Goal: Transaction & Acquisition: Purchase product/service

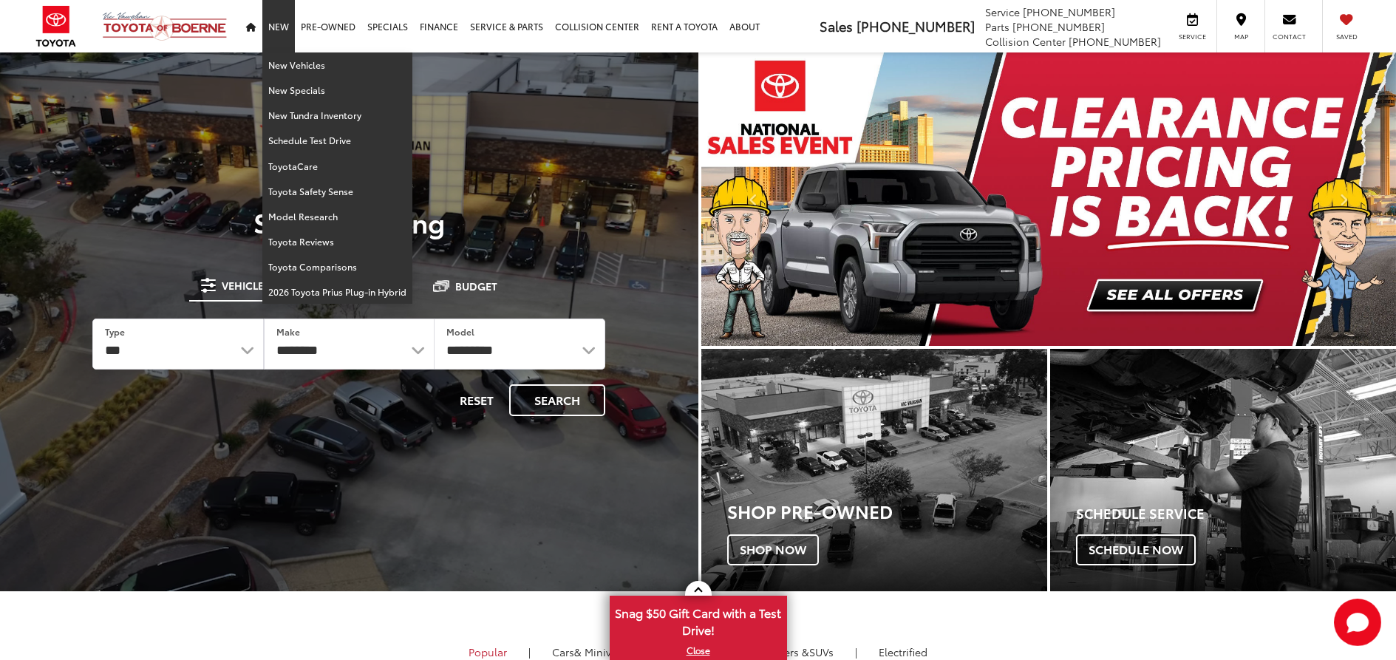
click at [273, 31] on link "New" at bounding box center [278, 26] width 33 height 52
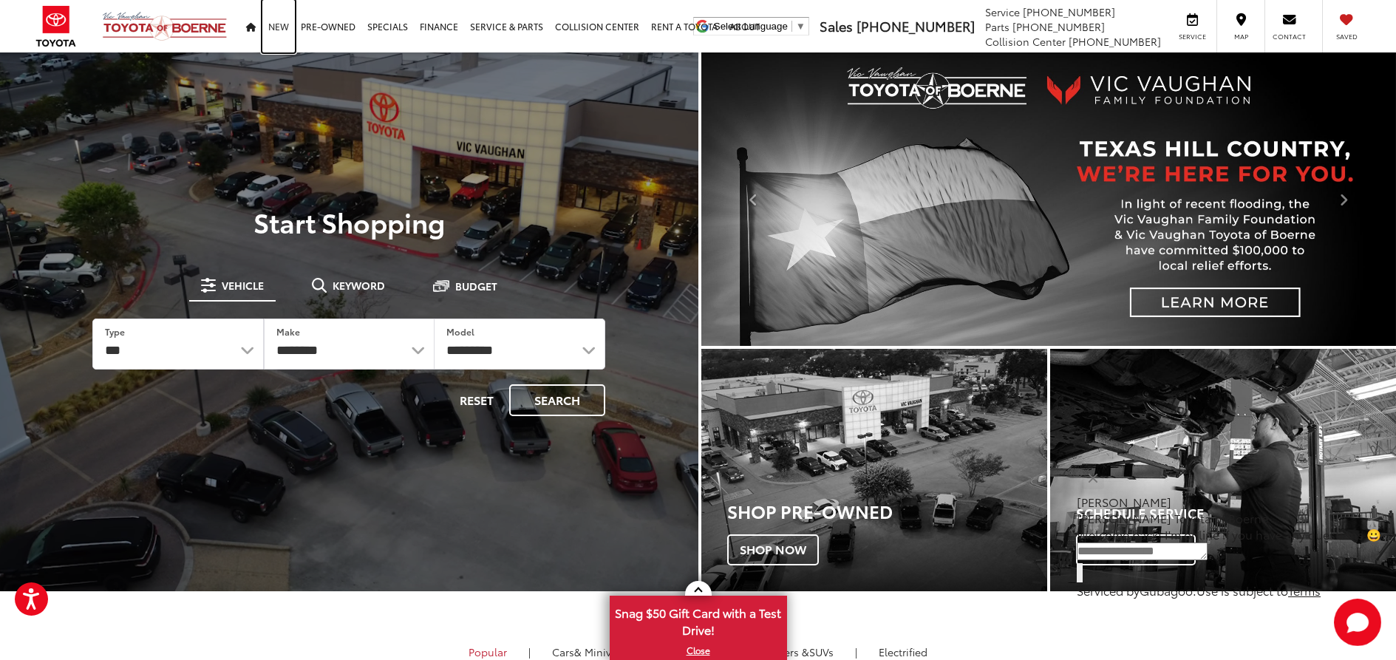
click at [279, 27] on link "New" at bounding box center [278, 26] width 33 height 52
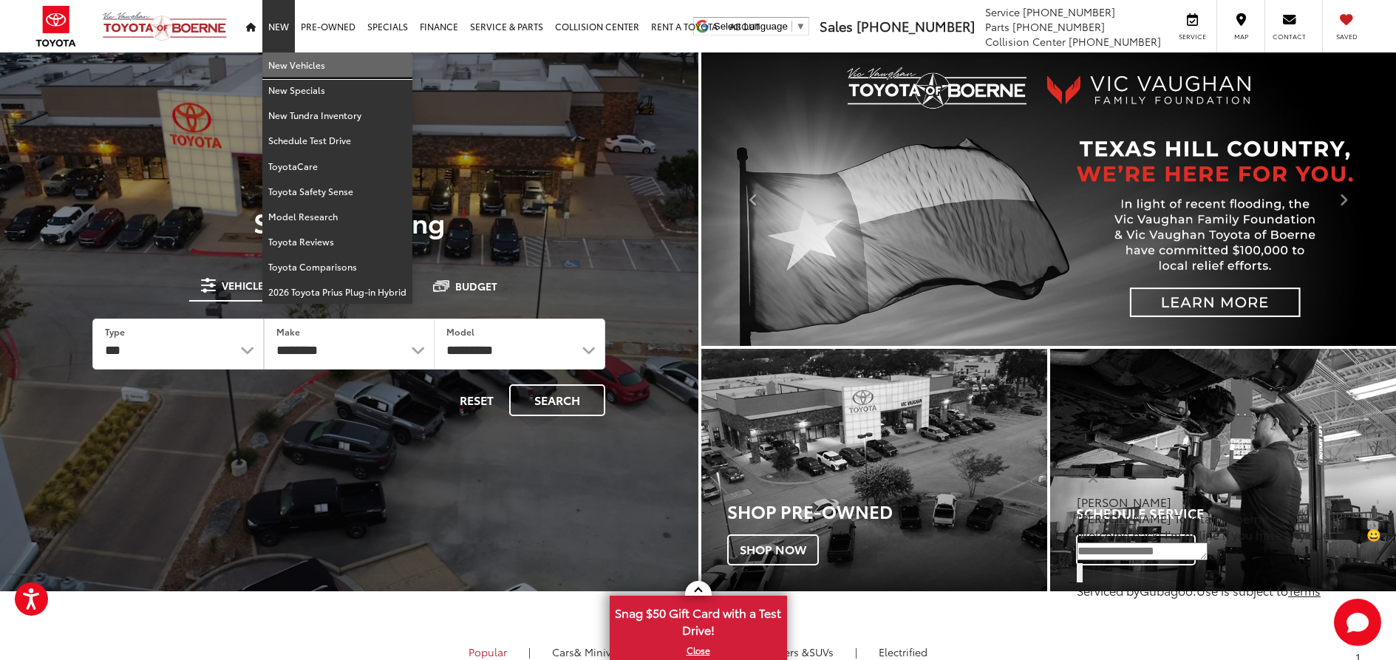
click at [293, 64] on link "New Vehicles" at bounding box center [337, 64] width 150 height 25
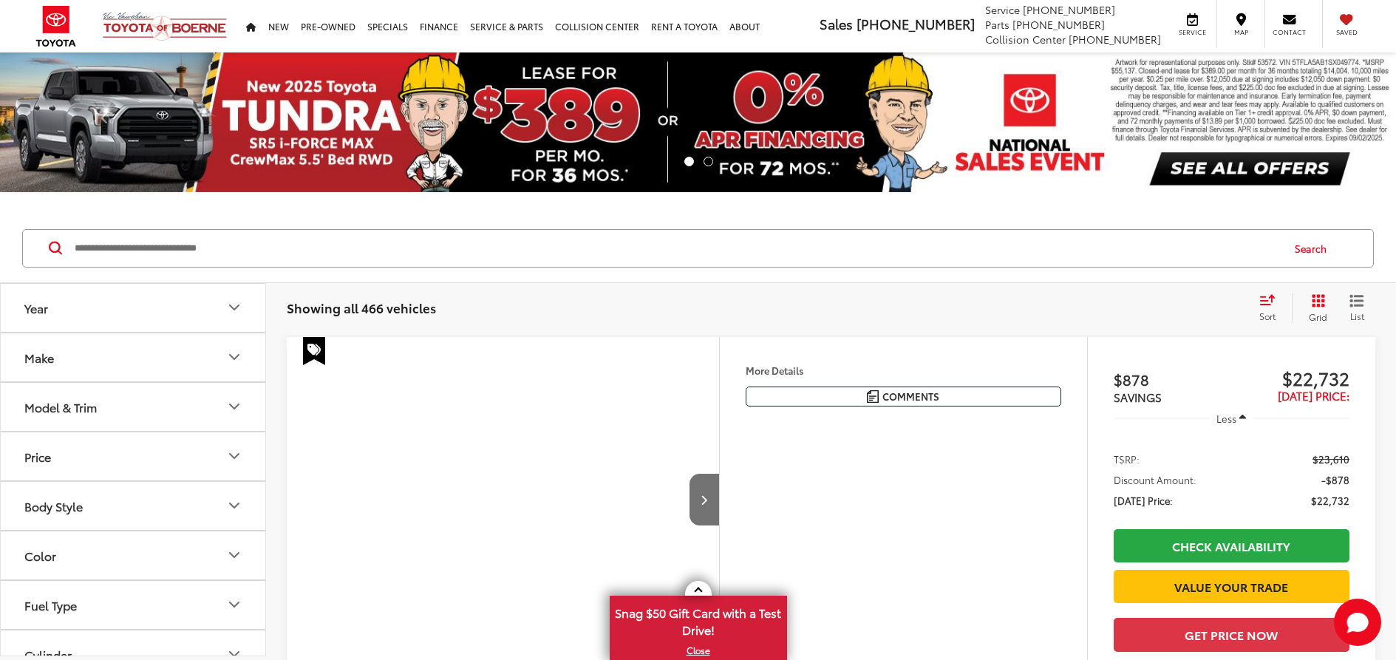
click at [210, 242] on input "Search by Make, Model, or Keyword" at bounding box center [676, 248] width 1207 height 35
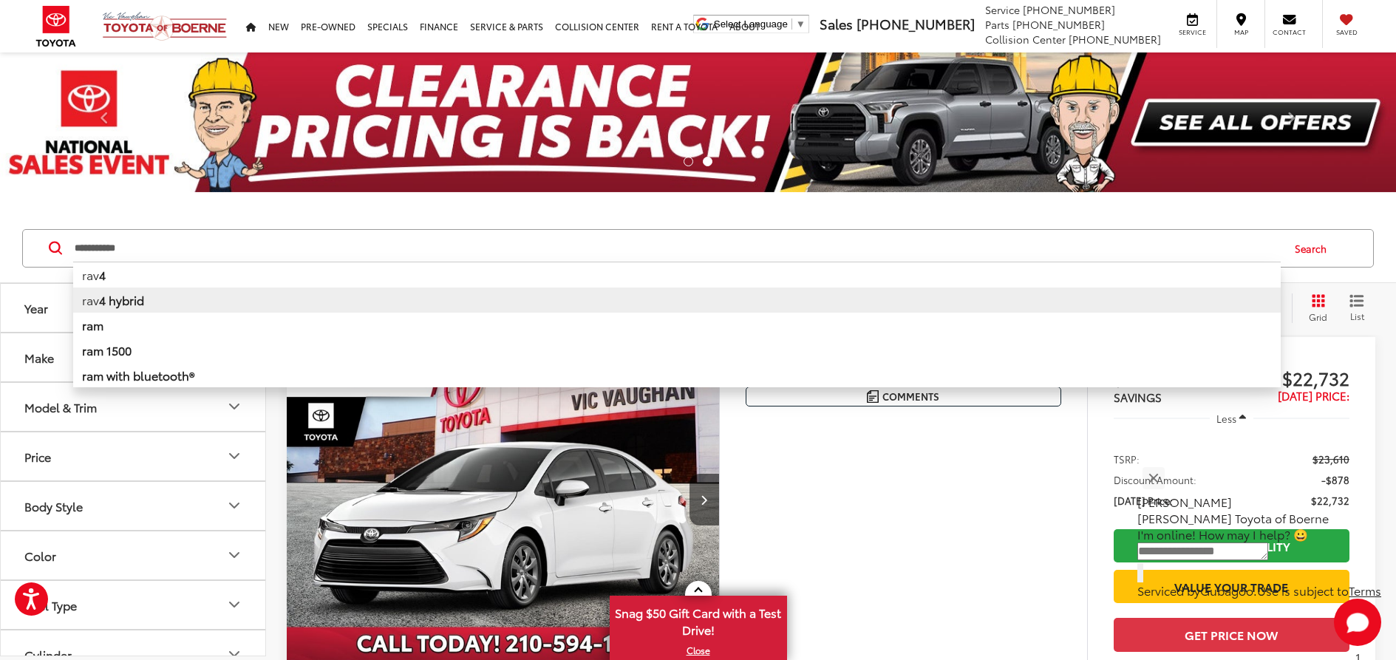
type input "**********"
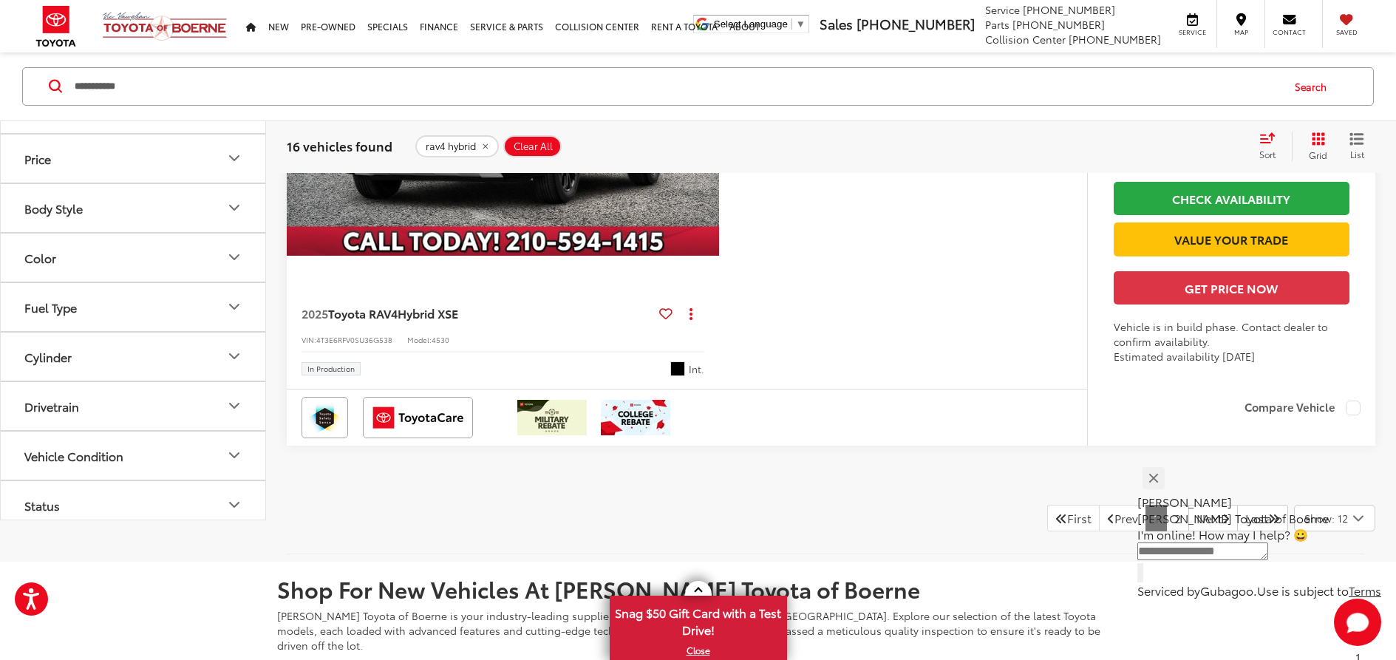
scroll to position [6428, 0]
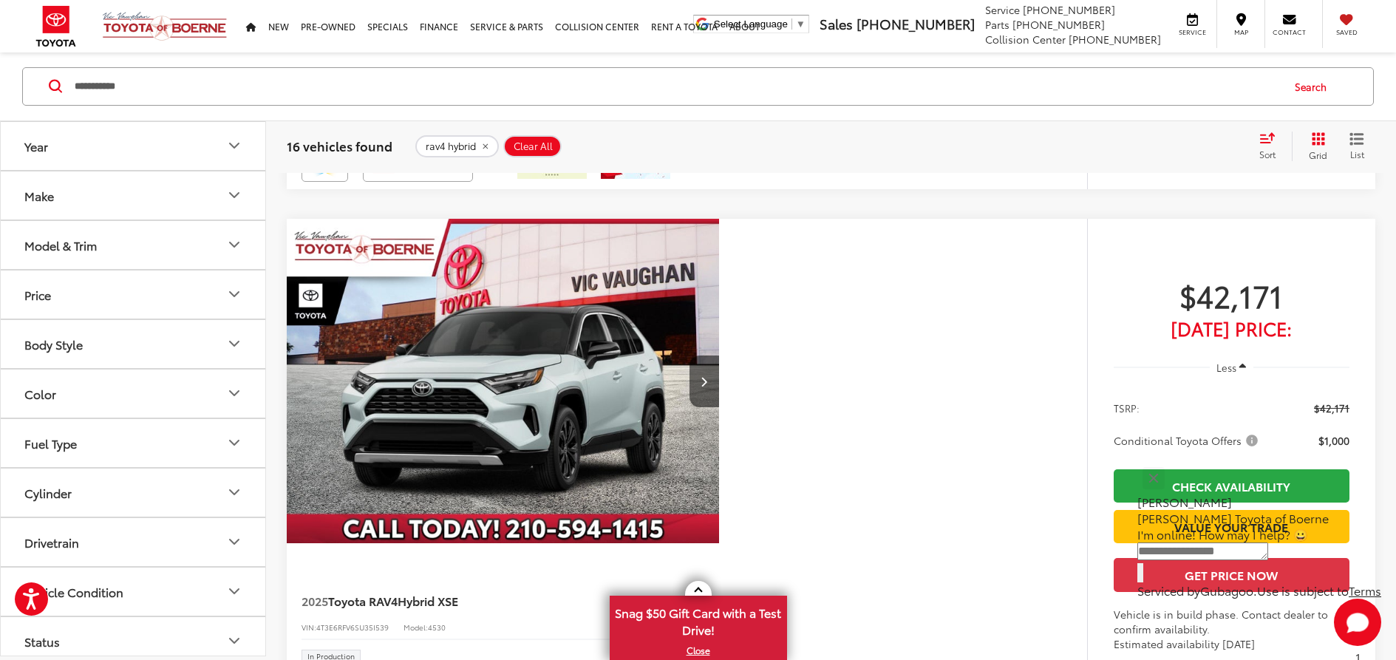
scroll to position [5410, 0]
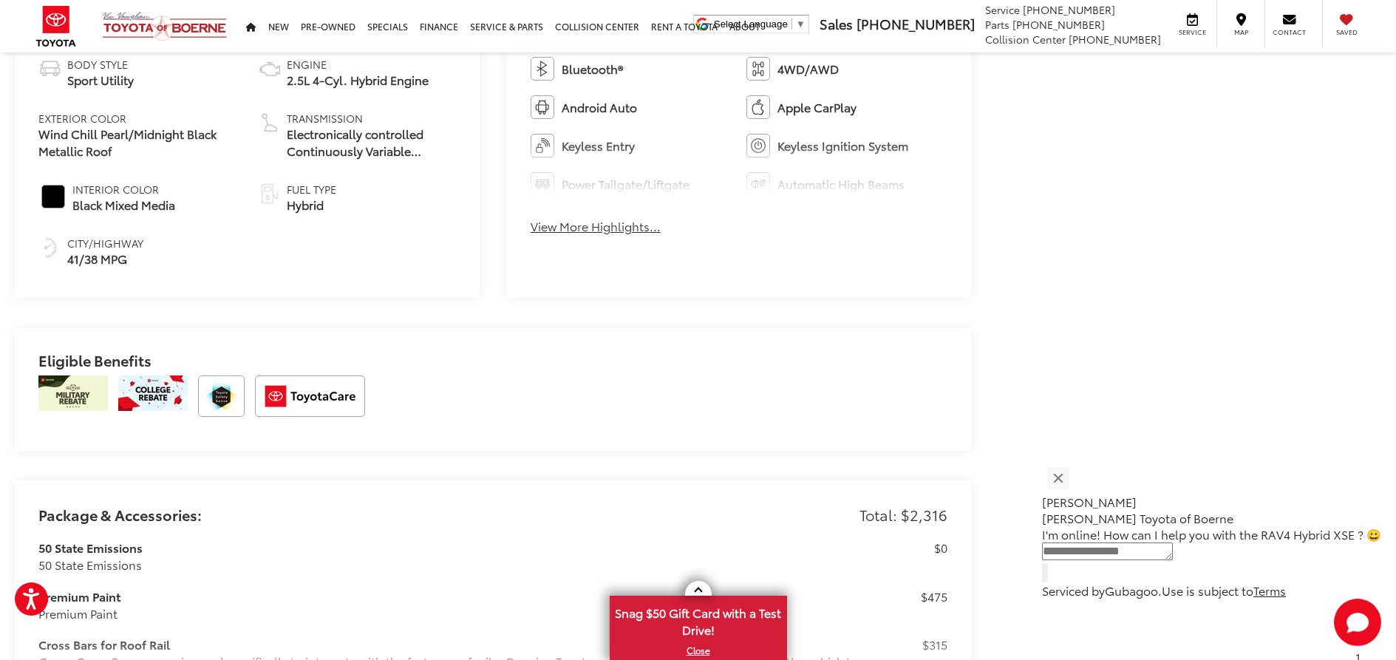
scroll to position [813, 0]
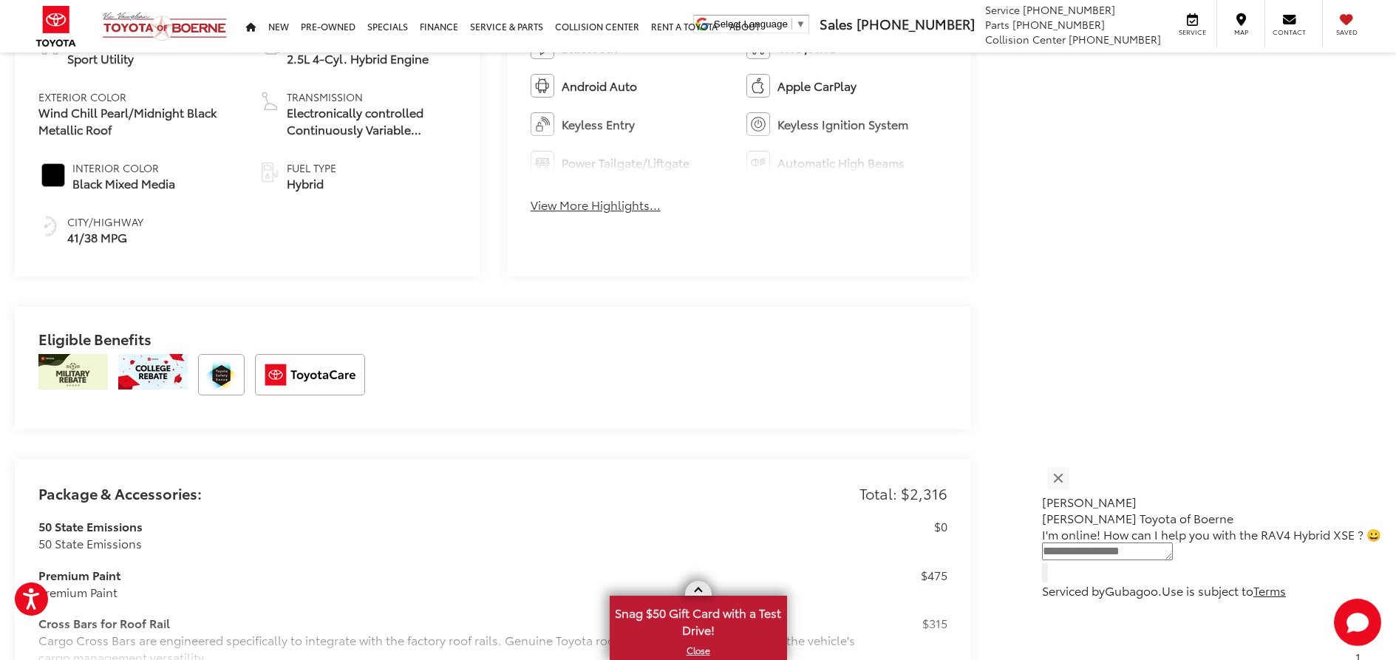
click at [694, 585] on link at bounding box center [698, 588] width 27 height 15
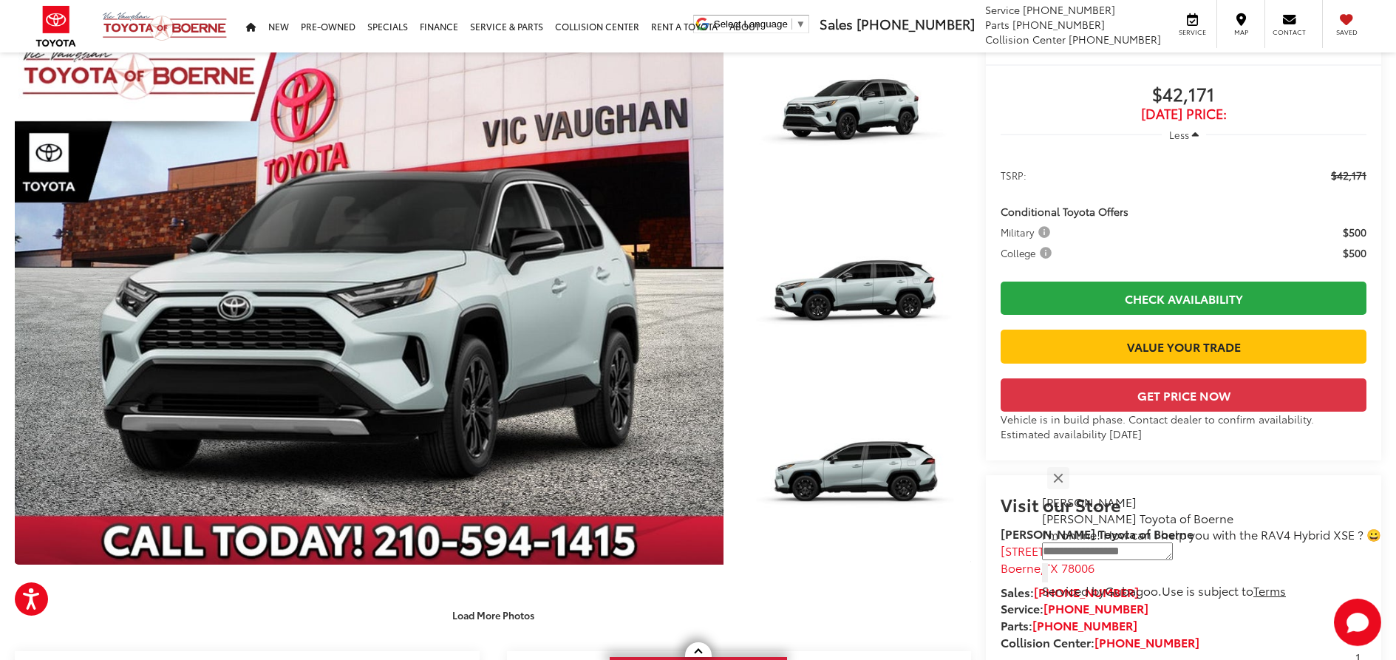
scroll to position [0, 0]
